Goal: Information Seeking & Learning: Find specific fact

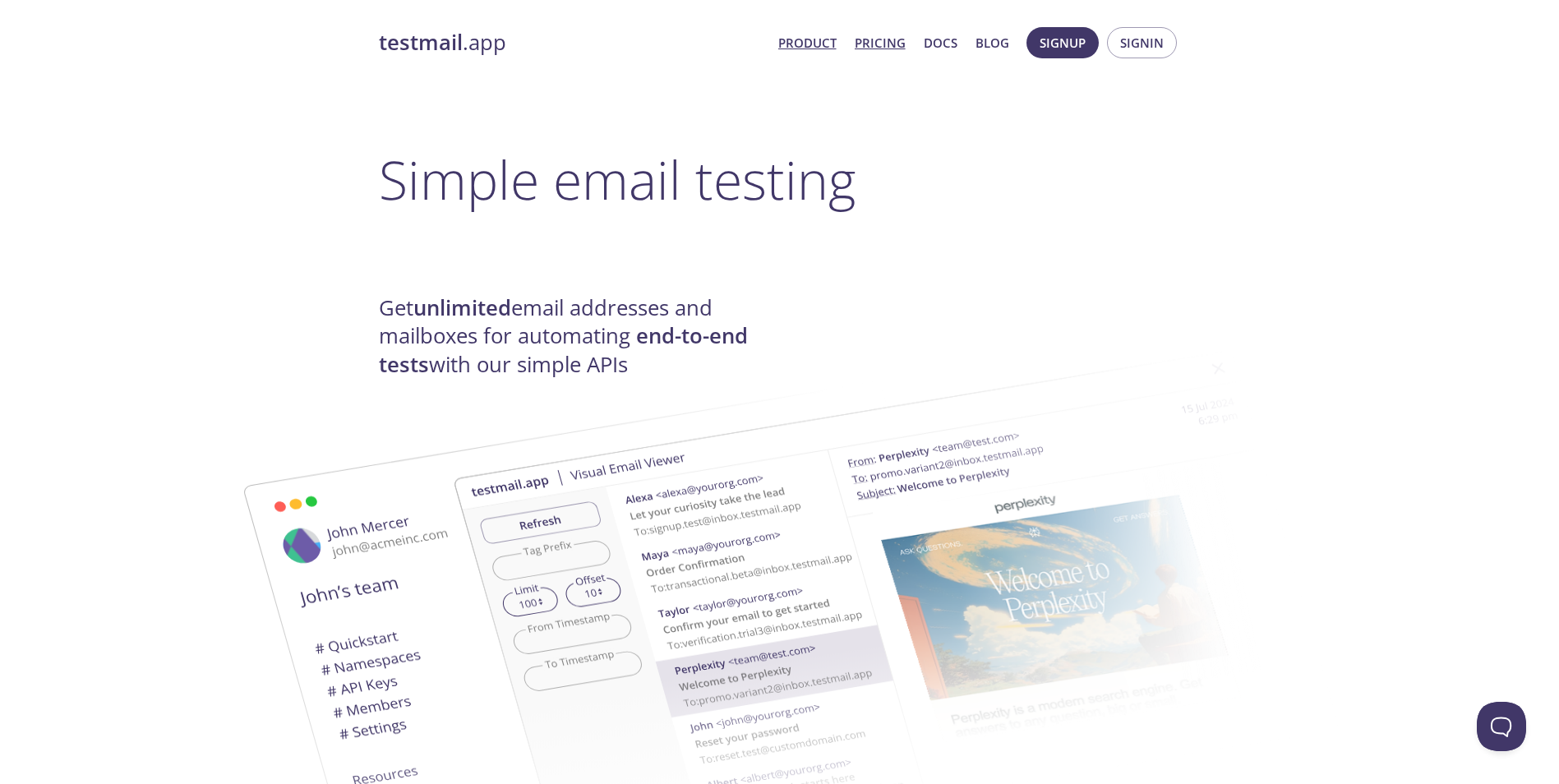
click at [877, 45] on link "Pricing" at bounding box center [880, 43] width 51 height 22
click at [817, 41] on link "Product" at bounding box center [808, 43] width 59 height 22
click at [877, 44] on link "Pricing" at bounding box center [880, 43] width 51 height 22
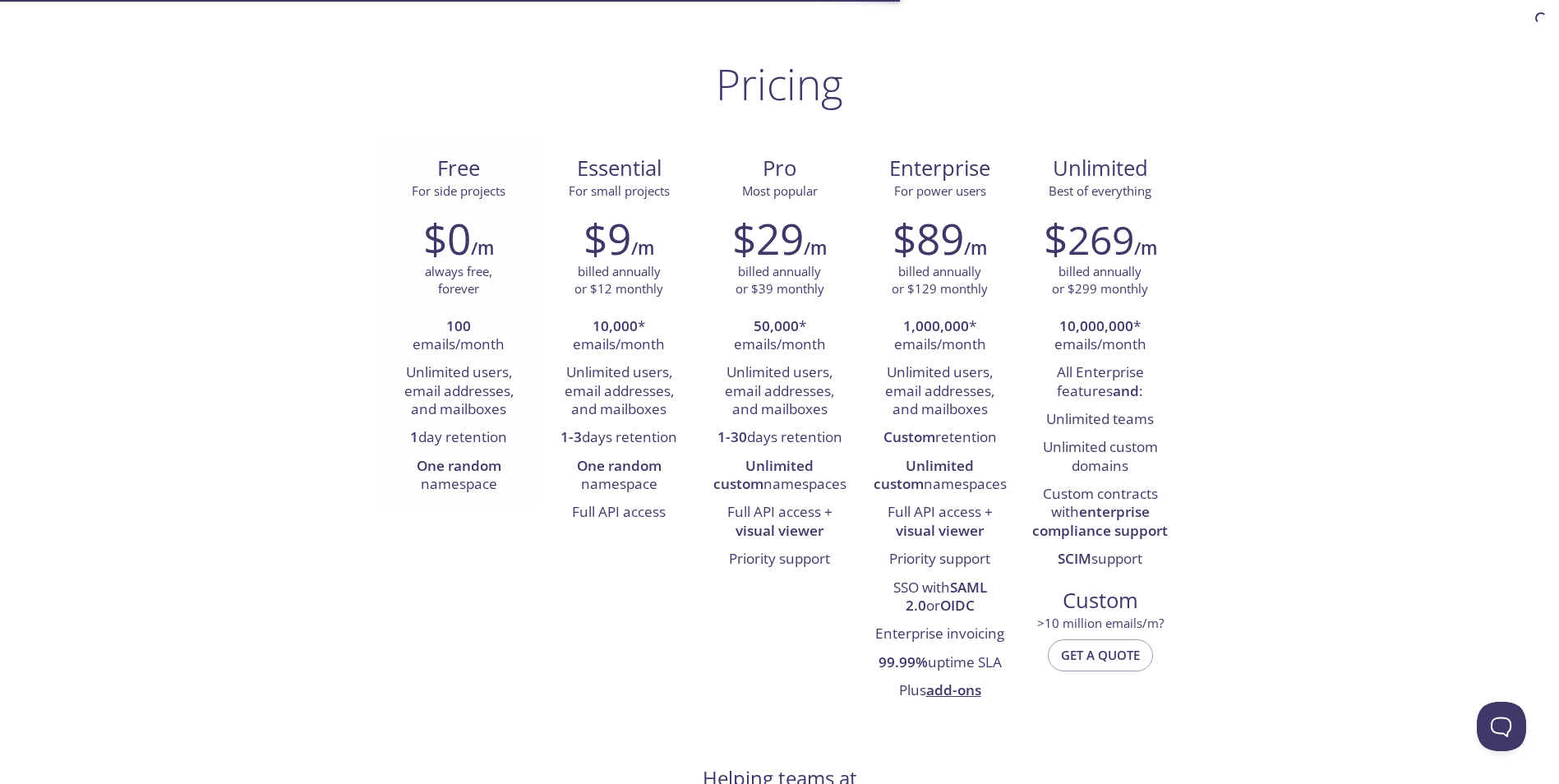
scroll to position [77, 0]
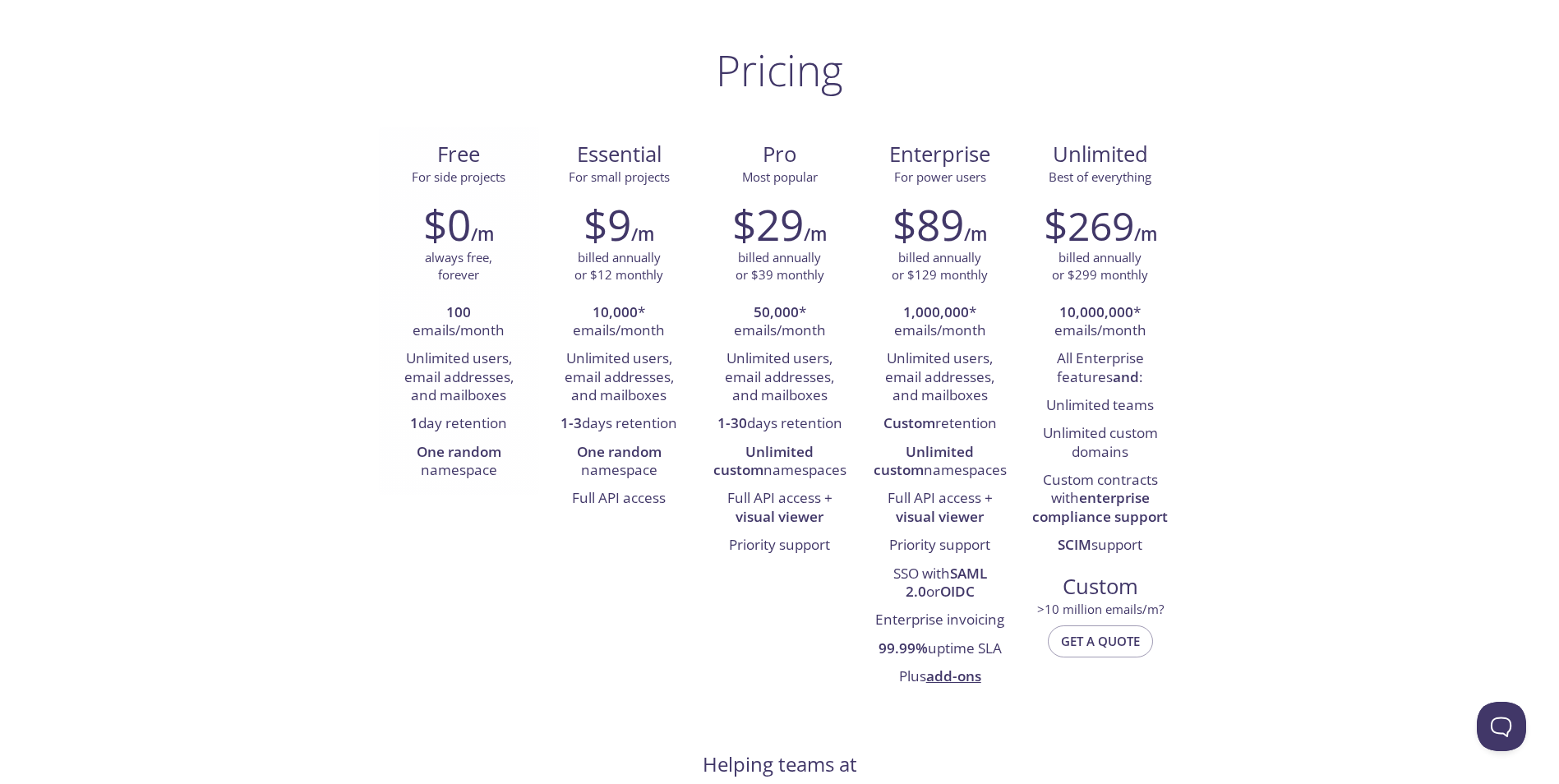
drag, startPoint x: 451, startPoint y: 335, endPoint x: 453, endPoint y: 347, distance: 12.2
click at [453, 347] on ul "100 emails/month Unlimited users, email addresses, and mailboxes 1 day retentio…" at bounding box center [458, 392] width 135 height 187
drag, startPoint x: 453, startPoint y: 347, endPoint x: 468, endPoint y: 392, distance: 47.4
click at [468, 392] on li "Unlimited users, email addresses, and mailboxes" at bounding box center [458, 377] width 135 height 65
drag, startPoint x: 468, startPoint y: 392, endPoint x: 493, endPoint y: 413, distance: 32.6
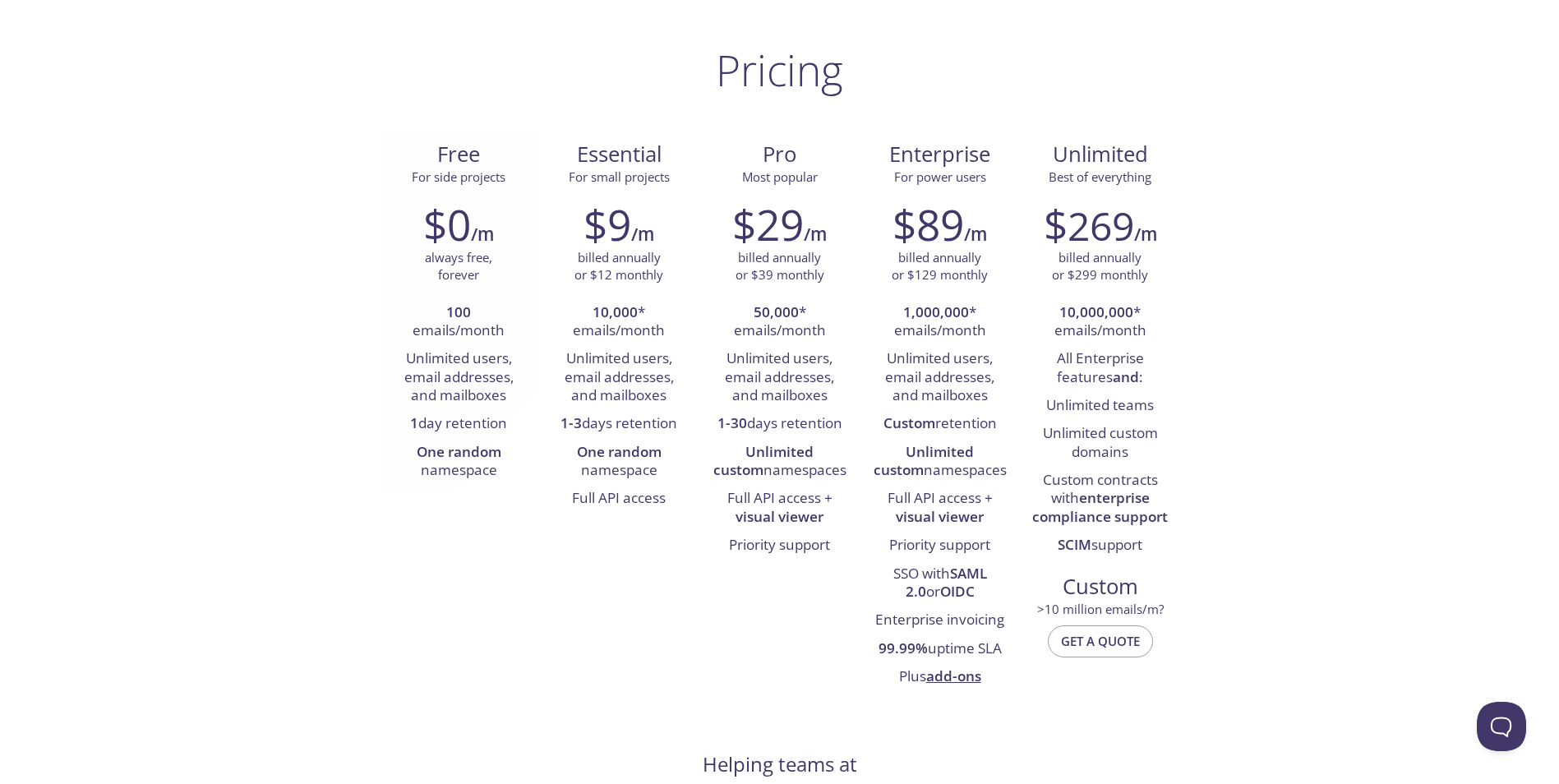
click at [493, 413] on li "1 day retention" at bounding box center [458, 424] width 135 height 28
drag, startPoint x: 510, startPoint y: 426, endPoint x: 481, endPoint y: 425, distance: 29.0
click at [486, 425] on li "1 day retention" at bounding box center [458, 424] width 135 height 28
drag, startPoint x: 481, startPoint y: 425, endPoint x: 477, endPoint y: 458, distance: 33.2
click at [477, 455] on strong "One random" at bounding box center [458, 452] width 84 height 19
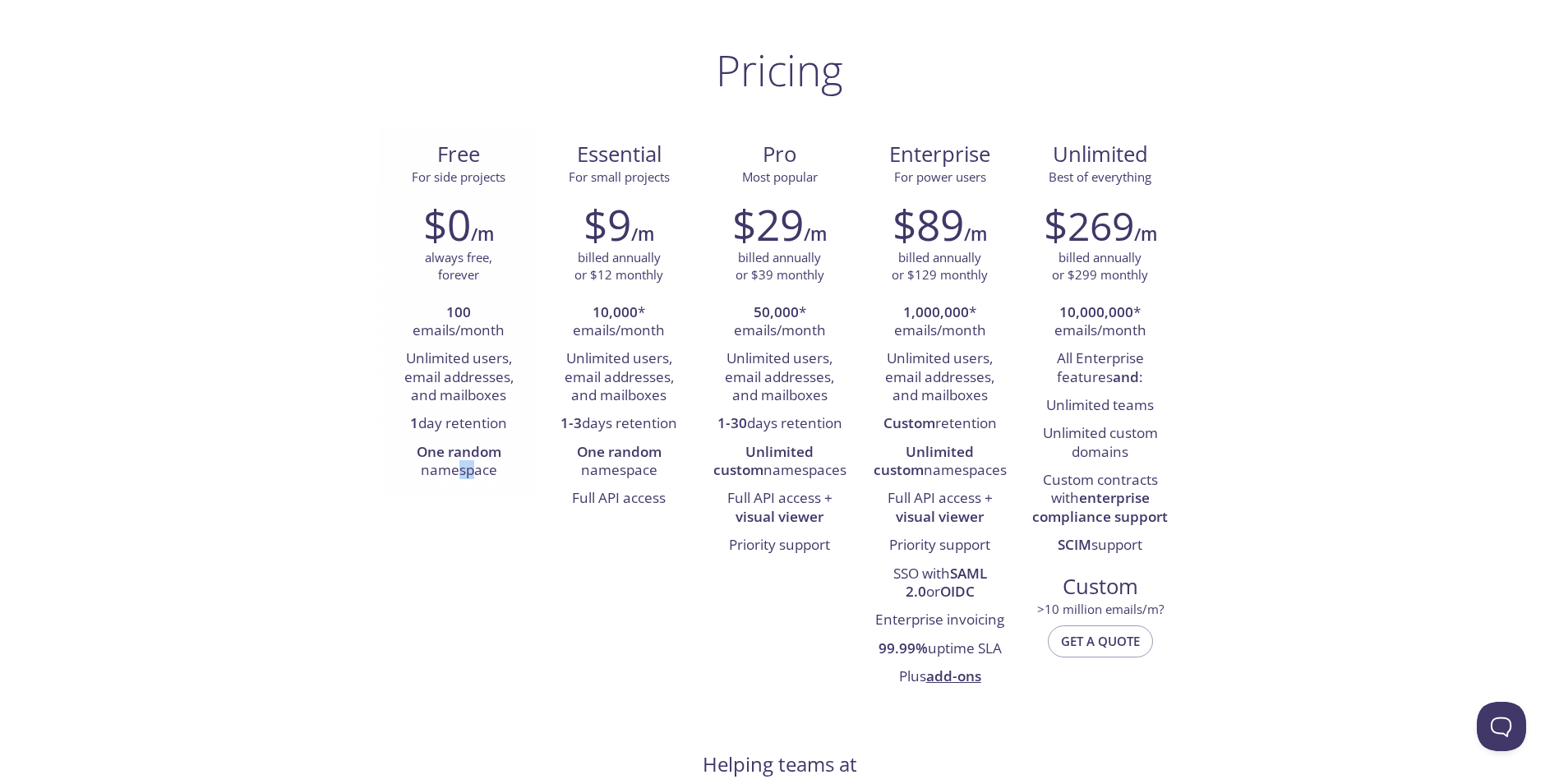
drag, startPoint x: 471, startPoint y: 476, endPoint x: 456, endPoint y: 476, distance: 15.0
click at [456, 476] on li "One random namespace" at bounding box center [458, 461] width 135 height 46
drag, startPoint x: 456, startPoint y: 476, endPoint x: 423, endPoint y: 495, distance: 38.1
click at [423, 495] on div "Free For side projects $0 /m always free, forever 100 emails/month Unlimited us…" at bounding box center [780, 414] width 802 height 575
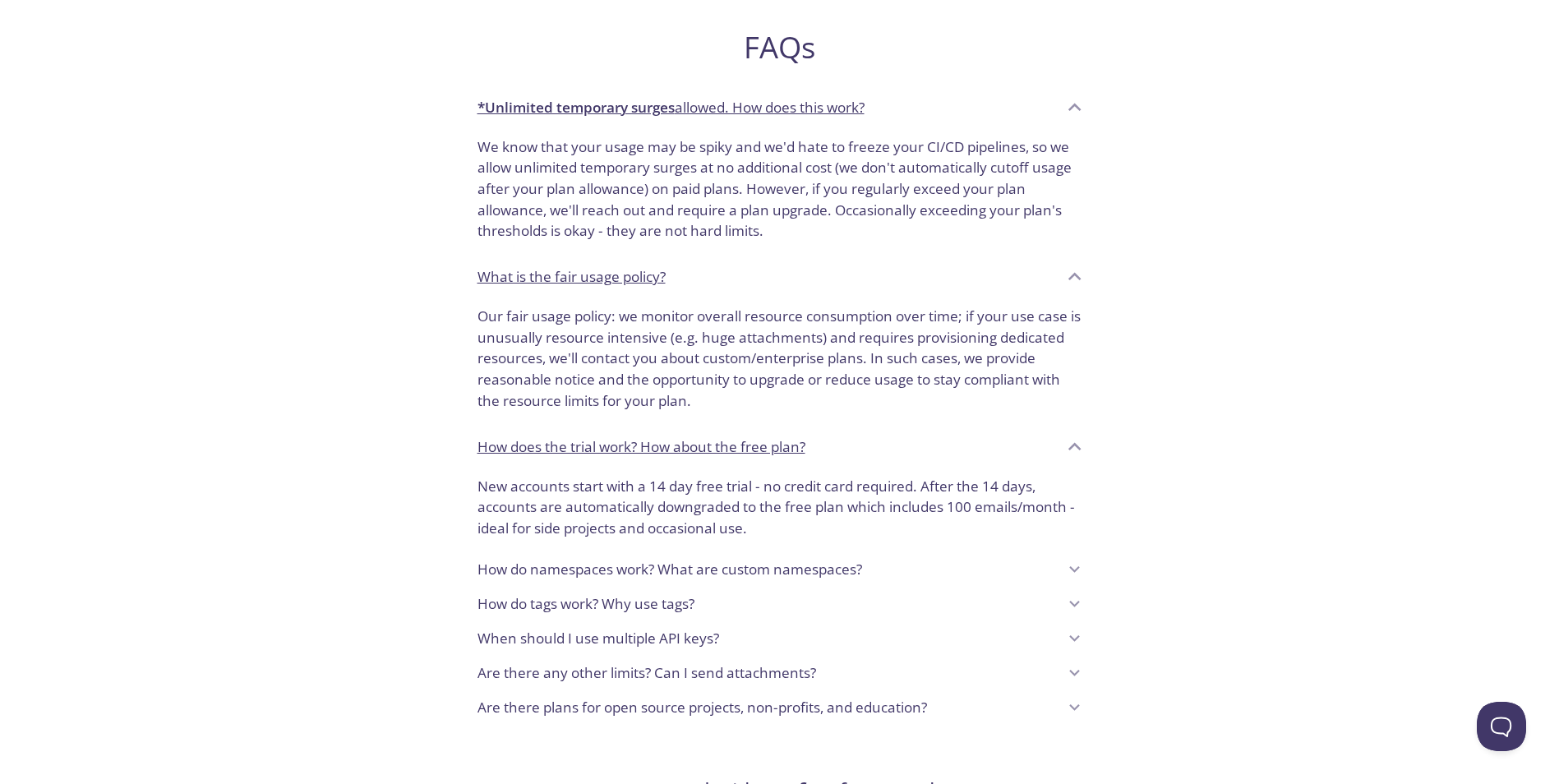
scroll to position [973, 0]
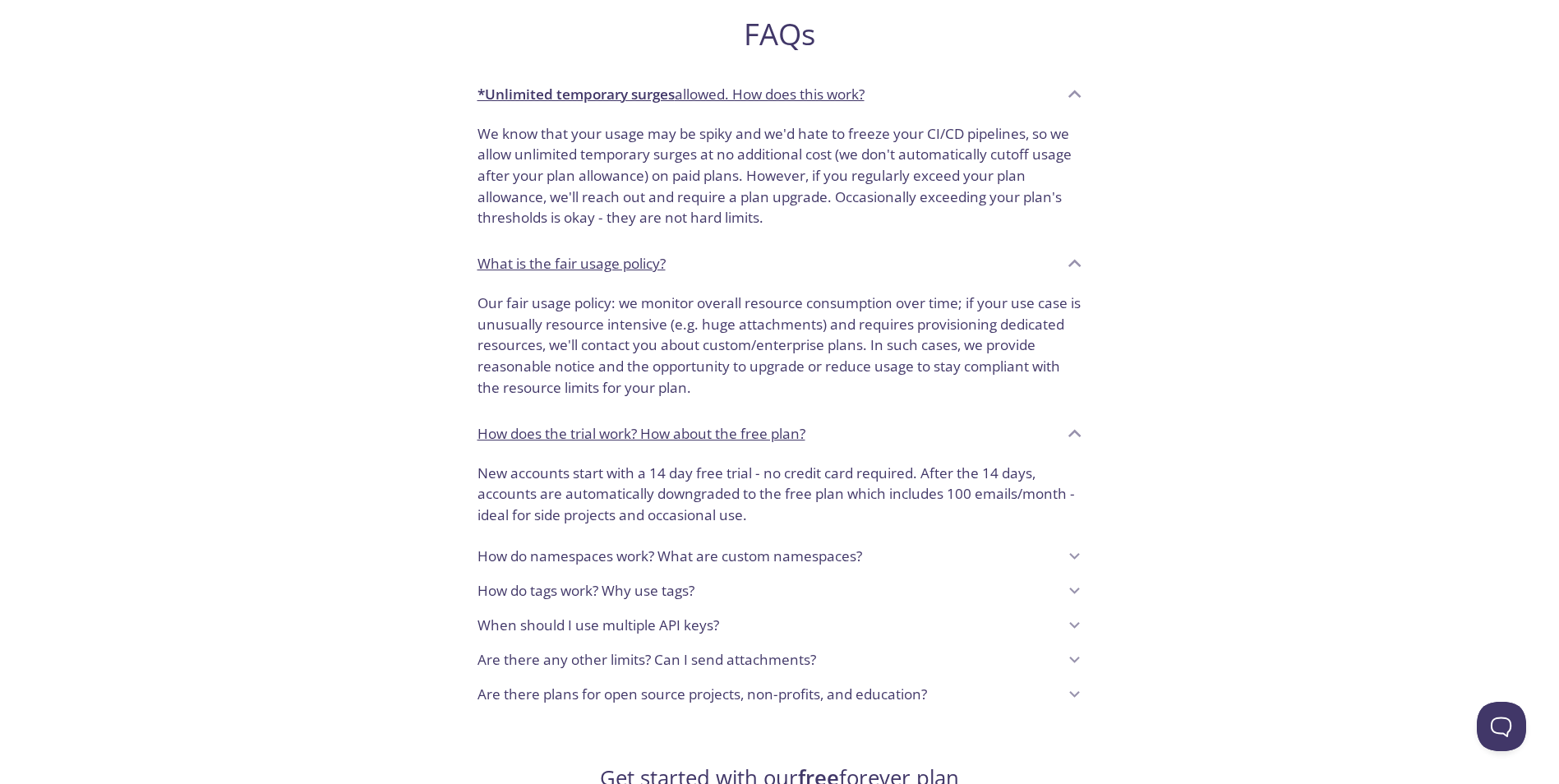
click at [834, 710] on div "Are there plans for open source projects, non-profits, and education?" at bounding box center [780, 694] width 631 height 34
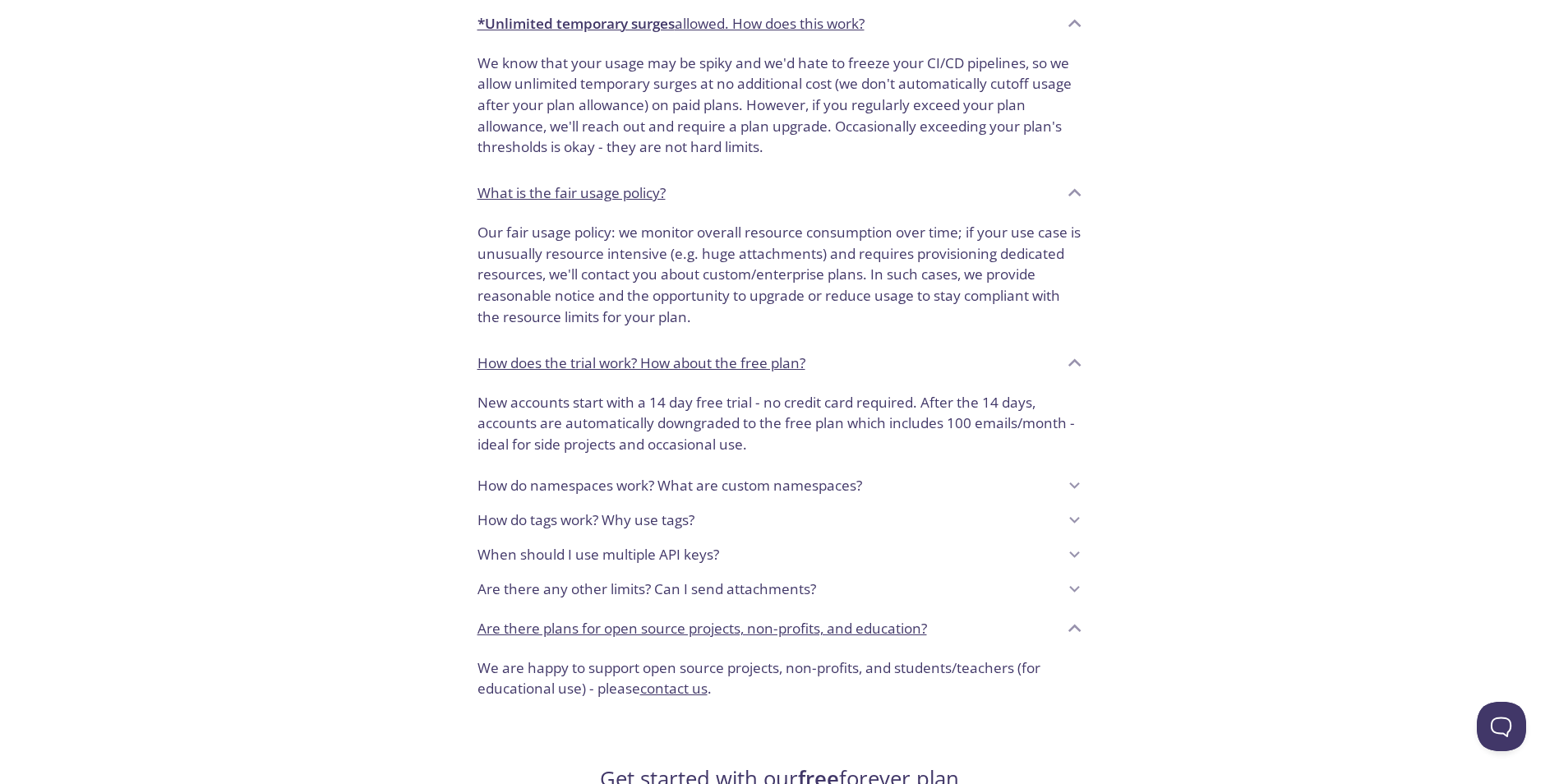
scroll to position [1252, 0]
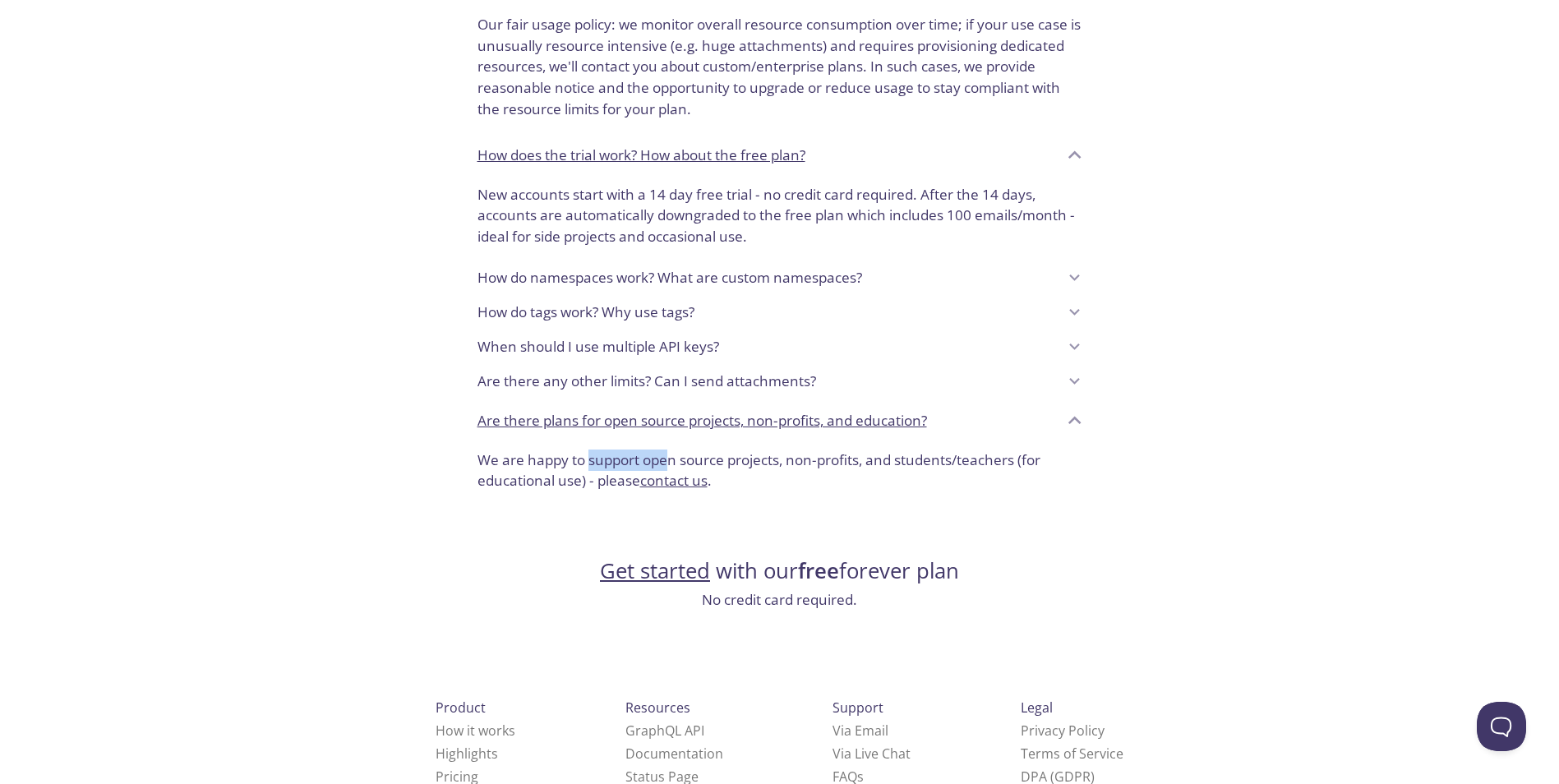
drag, startPoint x: 592, startPoint y: 460, endPoint x: 666, endPoint y: 469, distance: 74.5
click at [666, 469] on p "We are happy to support open source projects, non-profits, and students/teacher…" at bounding box center [780, 471] width 605 height 42
click at [667, 463] on p "We are happy to support open source projects, non-profits, and students/teacher…" at bounding box center [780, 471] width 605 height 42
click at [674, 480] on link "contact us" at bounding box center [673, 480] width 67 height 19
drag, startPoint x: 1181, startPoint y: 456, endPoint x: 1210, endPoint y: 447, distance: 30.4
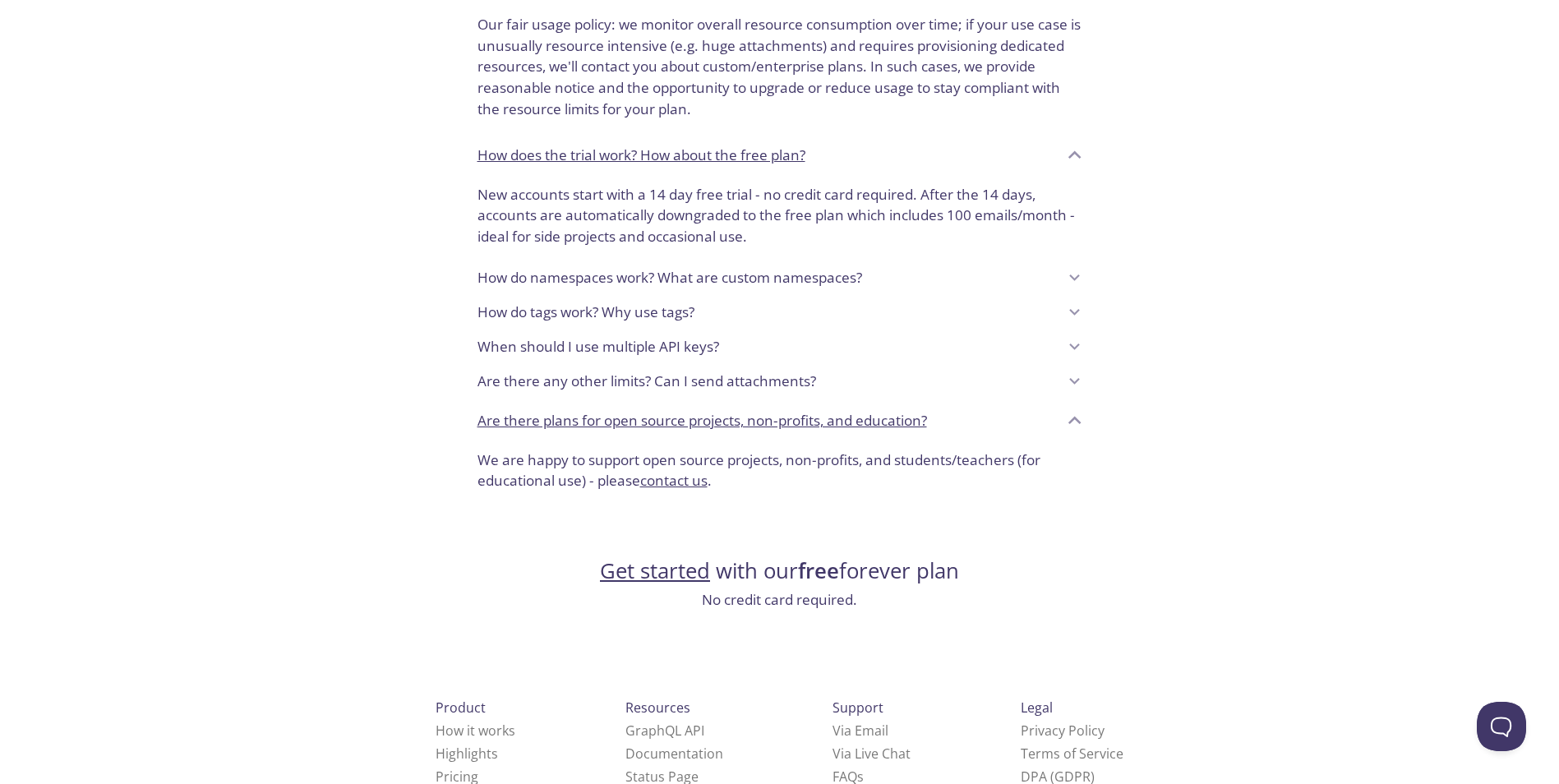
drag, startPoint x: 748, startPoint y: 462, endPoint x: 826, endPoint y: 462, distance: 78.0
click at [818, 462] on p "We are happy to support open source projects, non-profits, and students/teacher…" at bounding box center [780, 471] width 605 height 42
drag, startPoint x: 826, startPoint y: 462, endPoint x: 918, endPoint y: 463, distance: 92.0
click at [918, 463] on p "We are happy to support open source projects, non-profits, and students/teacher…" at bounding box center [780, 471] width 605 height 42
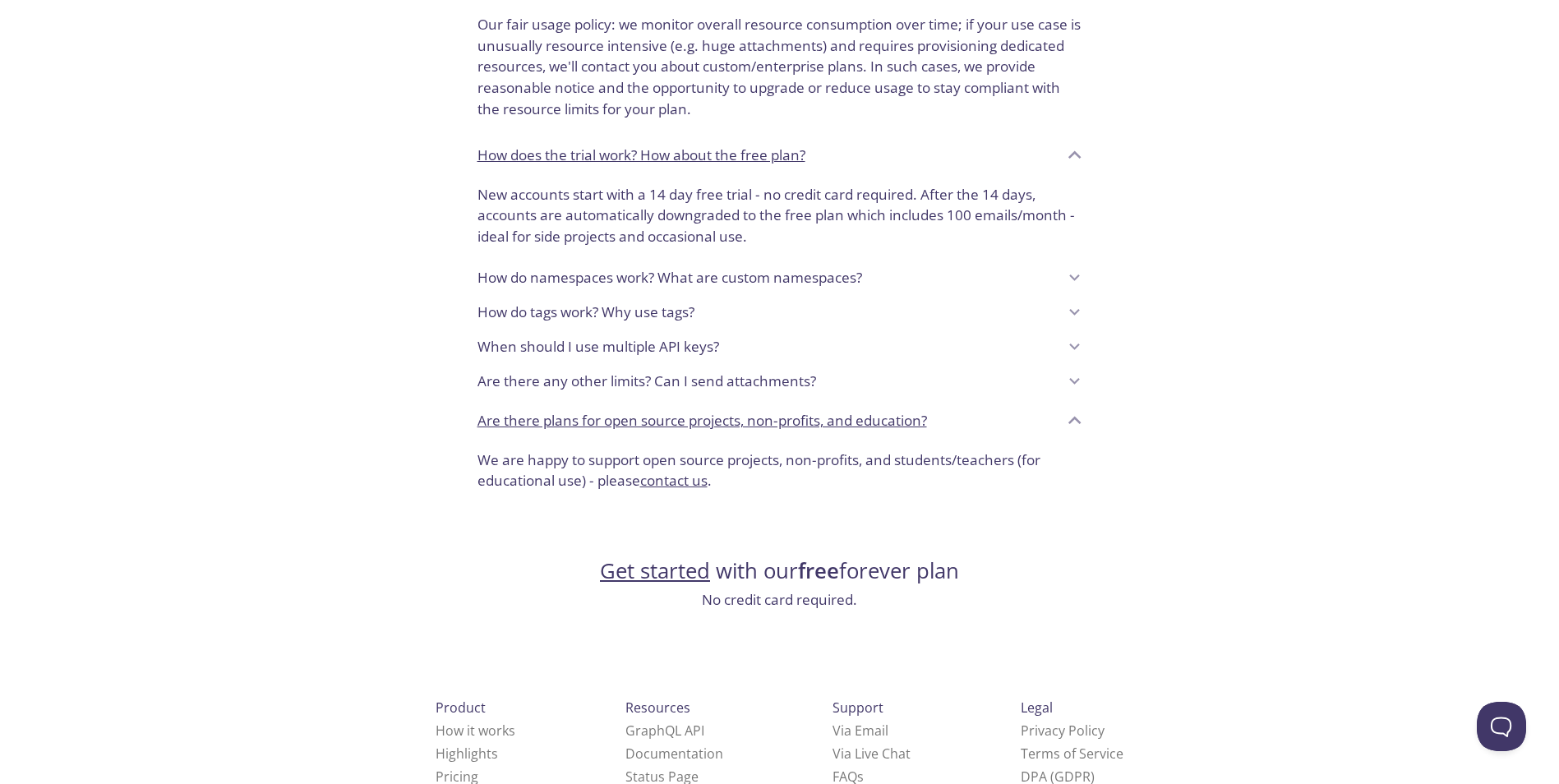
drag, startPoint x: 918, startPoint y: 463, endPoint x: 1000, endPoint y: 495, distance: 88.0
click at [1000, 495] on div "We are happy to support open source projects, non-profits, and students/teacher…" at bounding box center [780, 473] width 631 height 62
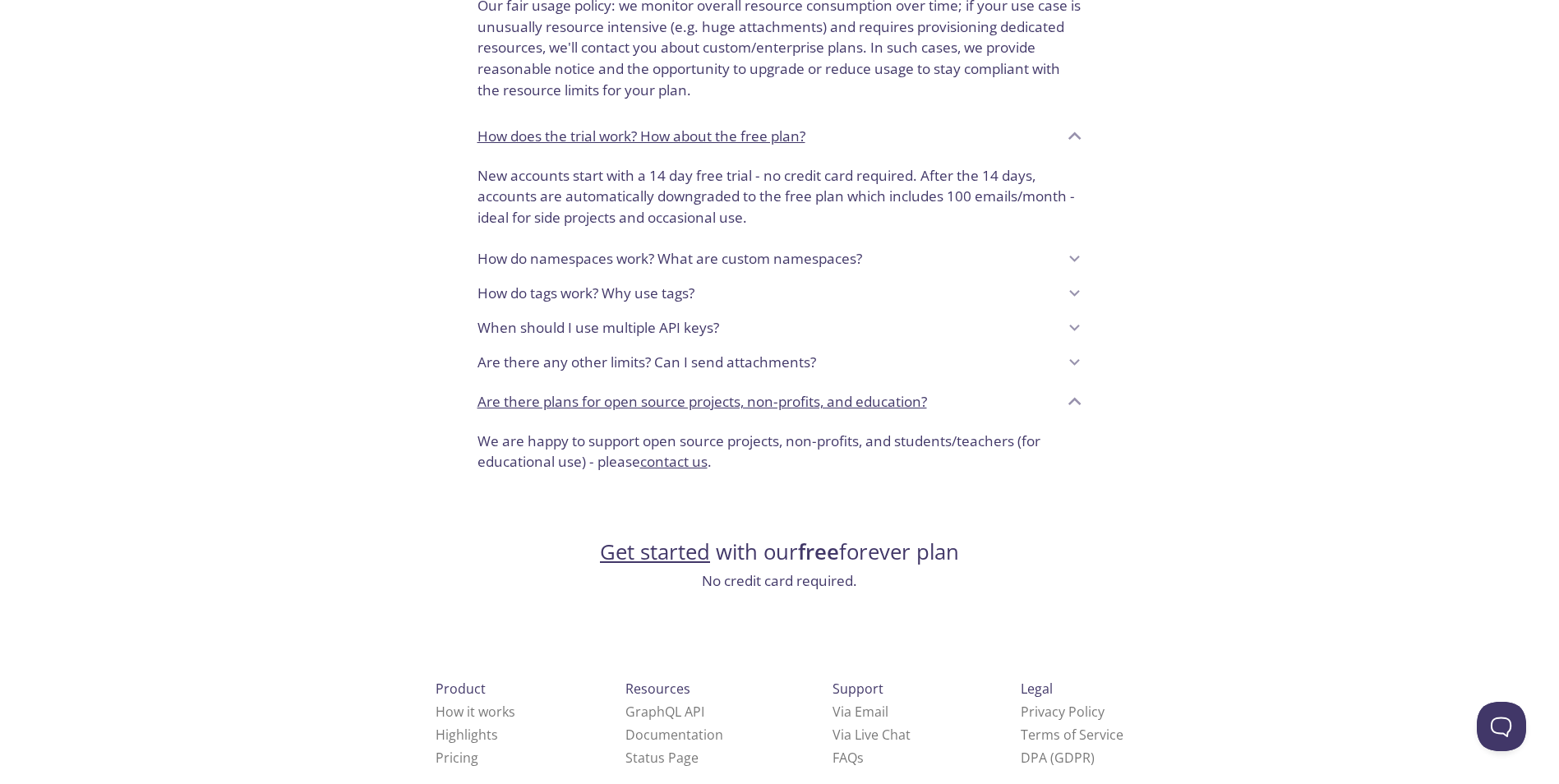
scroll to position [1302, 0]
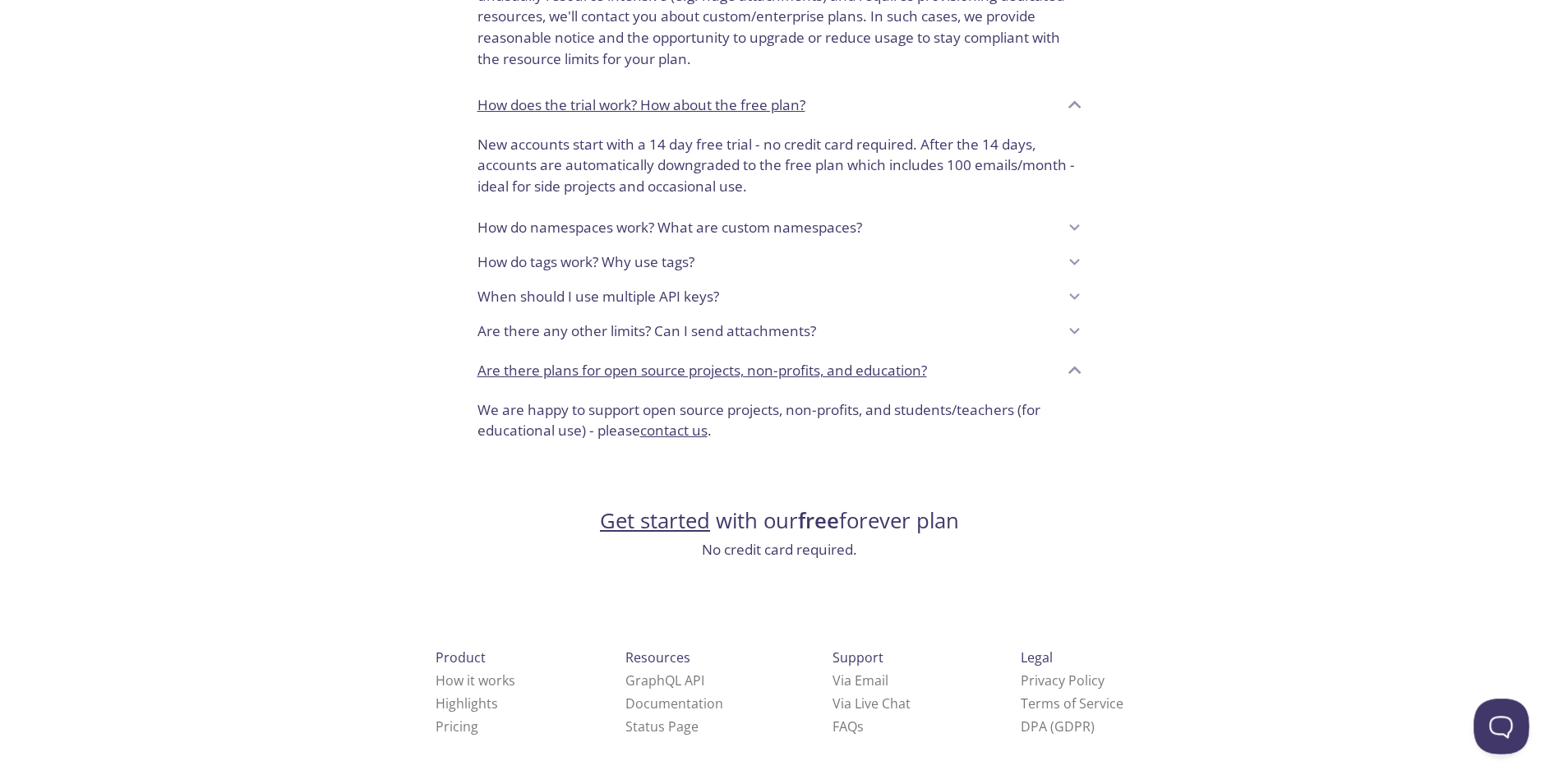
click at [1493, 717] on button "Open Beacon popover" at bounding box center [1498, 723] width 49 height 49
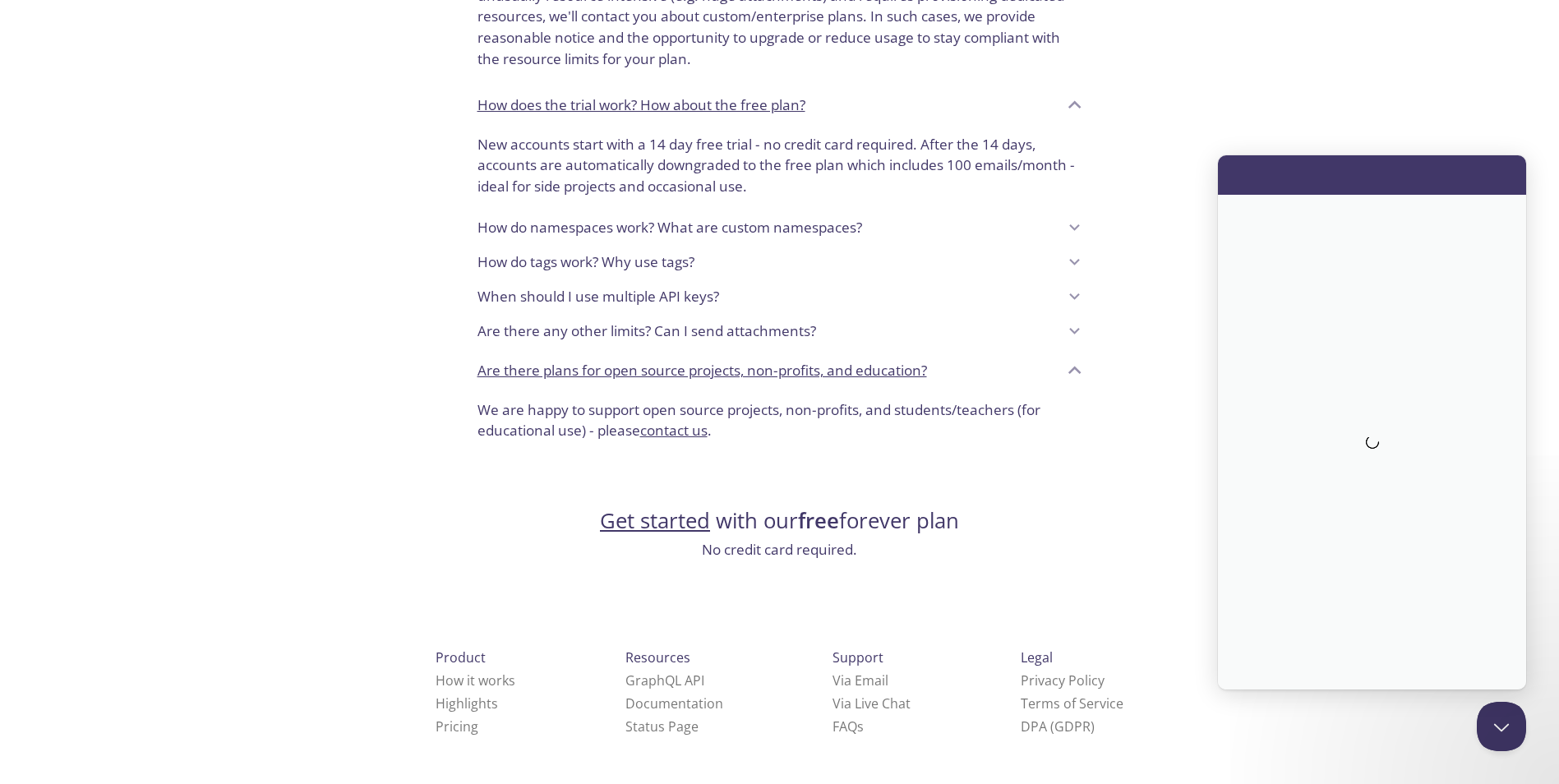
scroll to position [0, 0]
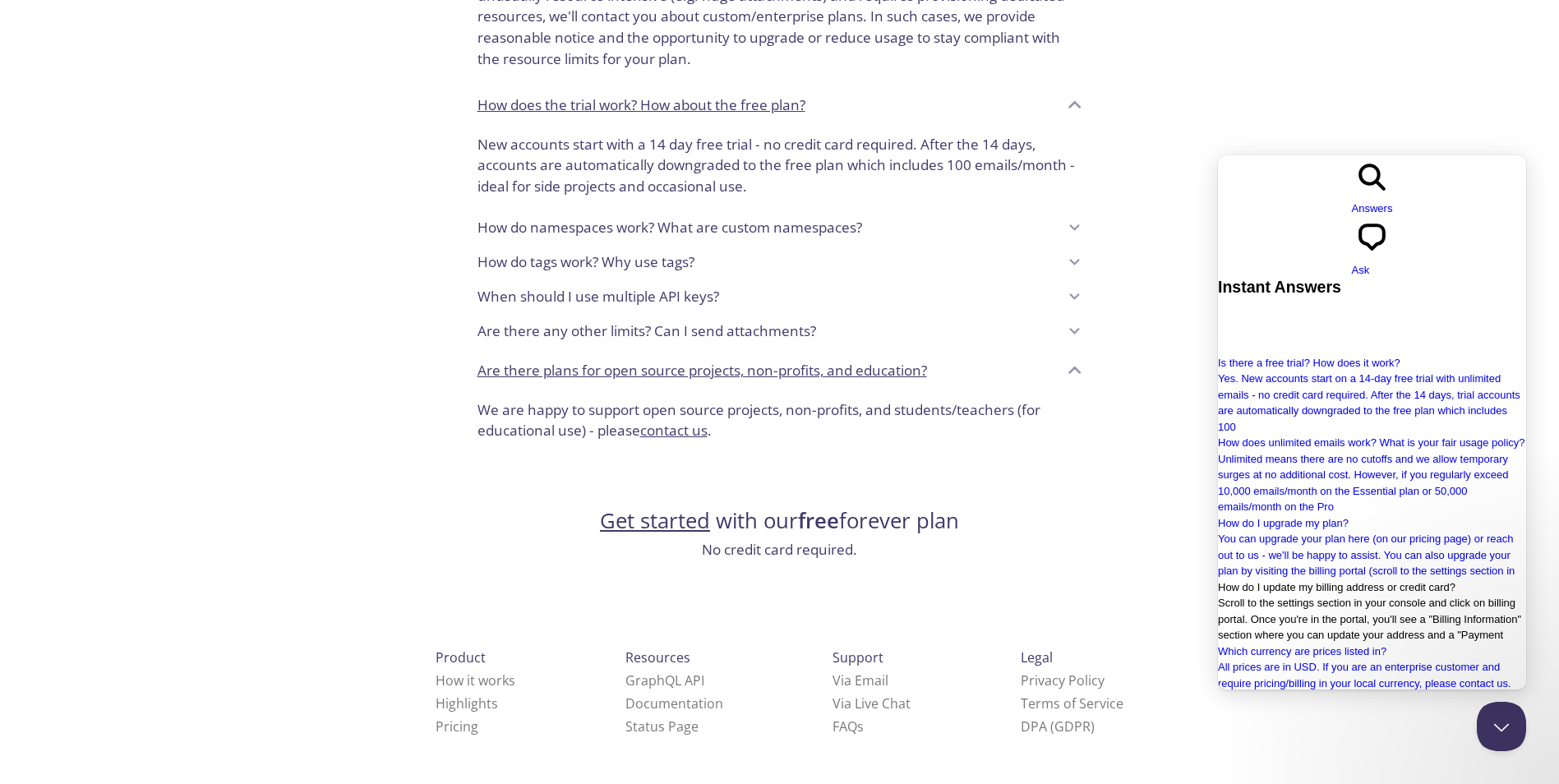
type input "student plans"
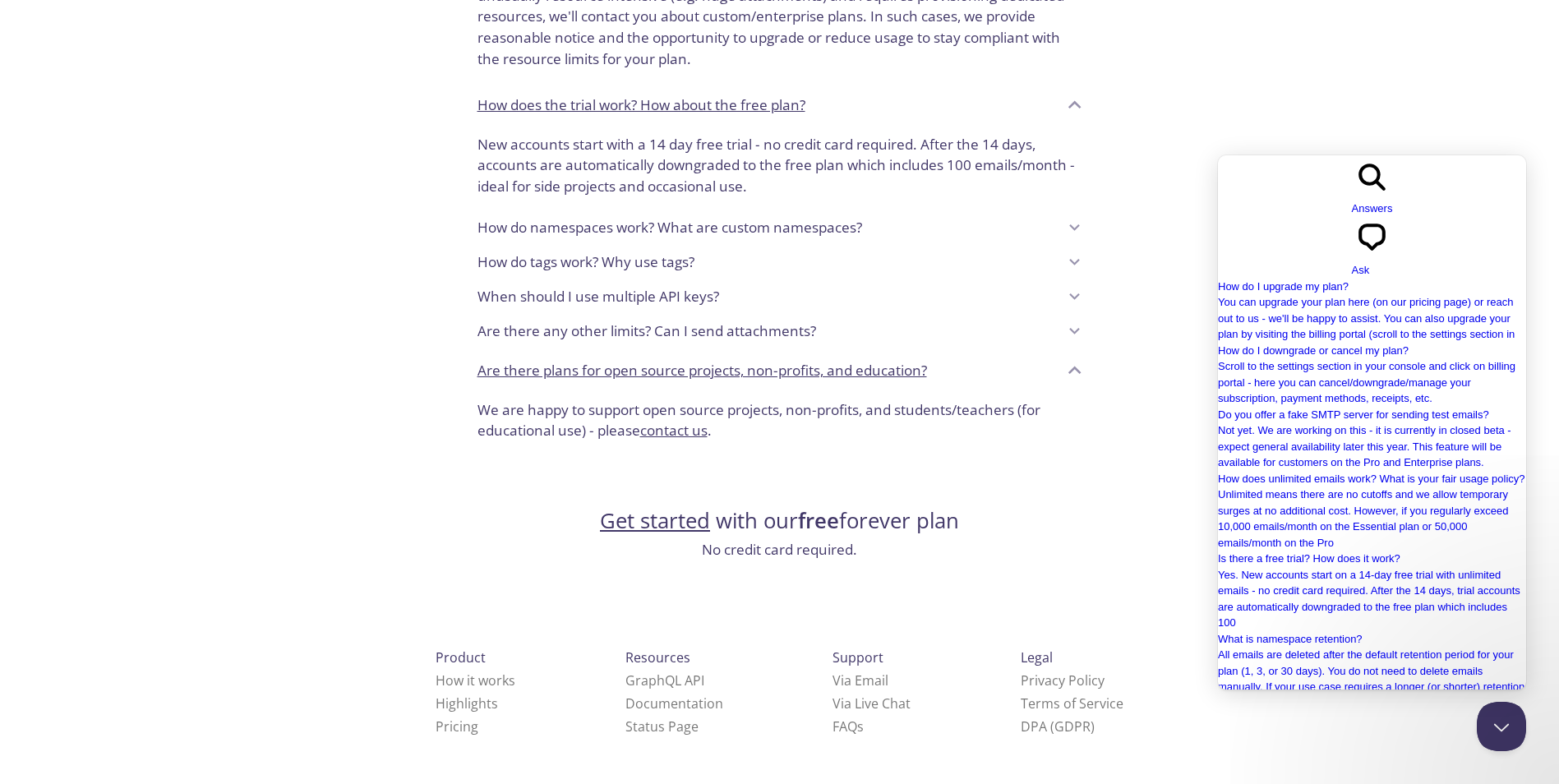
click at [1333, 774] on input "student plans" at bounding box center [1290, 784] width 145 height 22
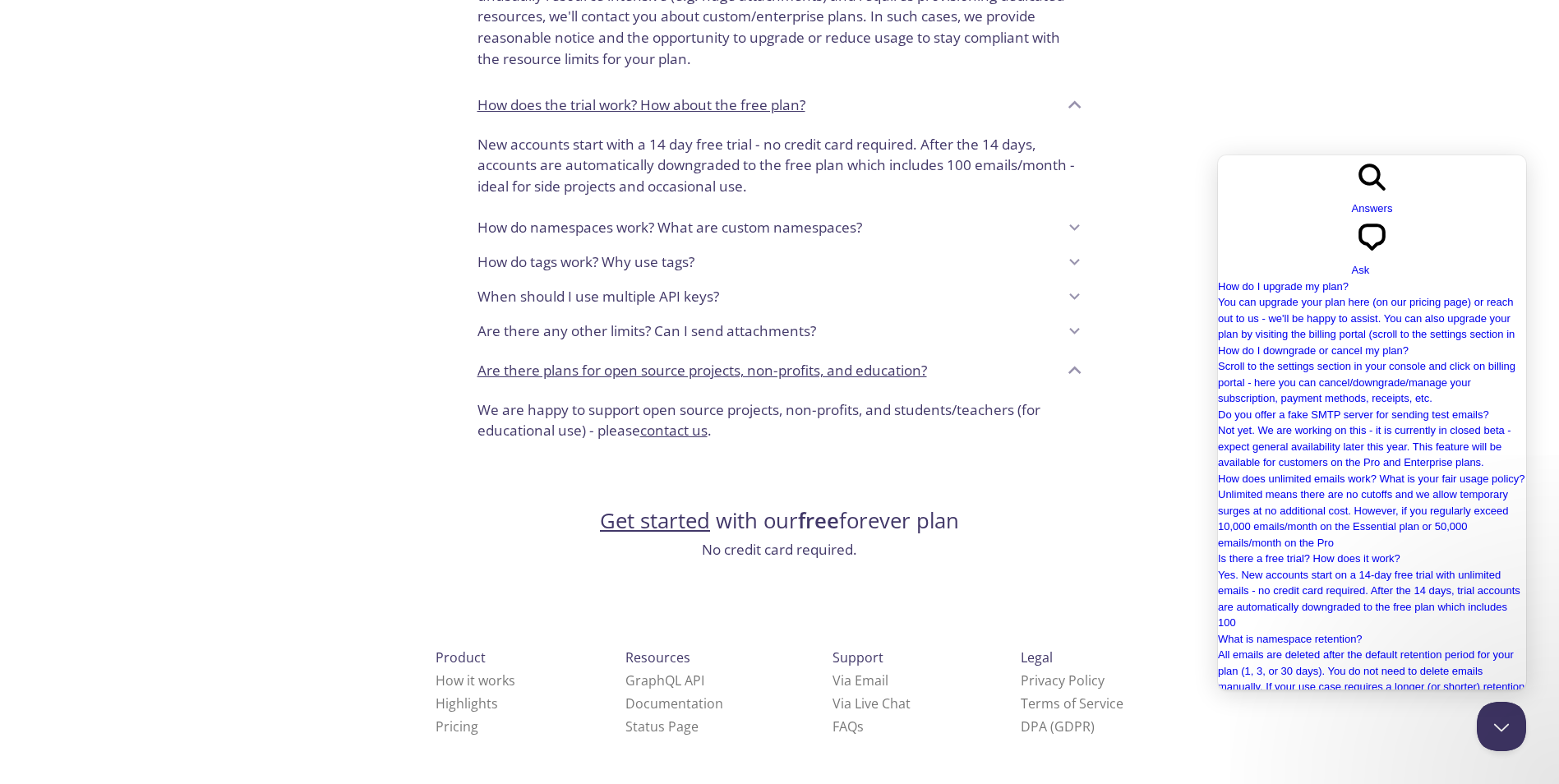
scroll to position [0, 0]
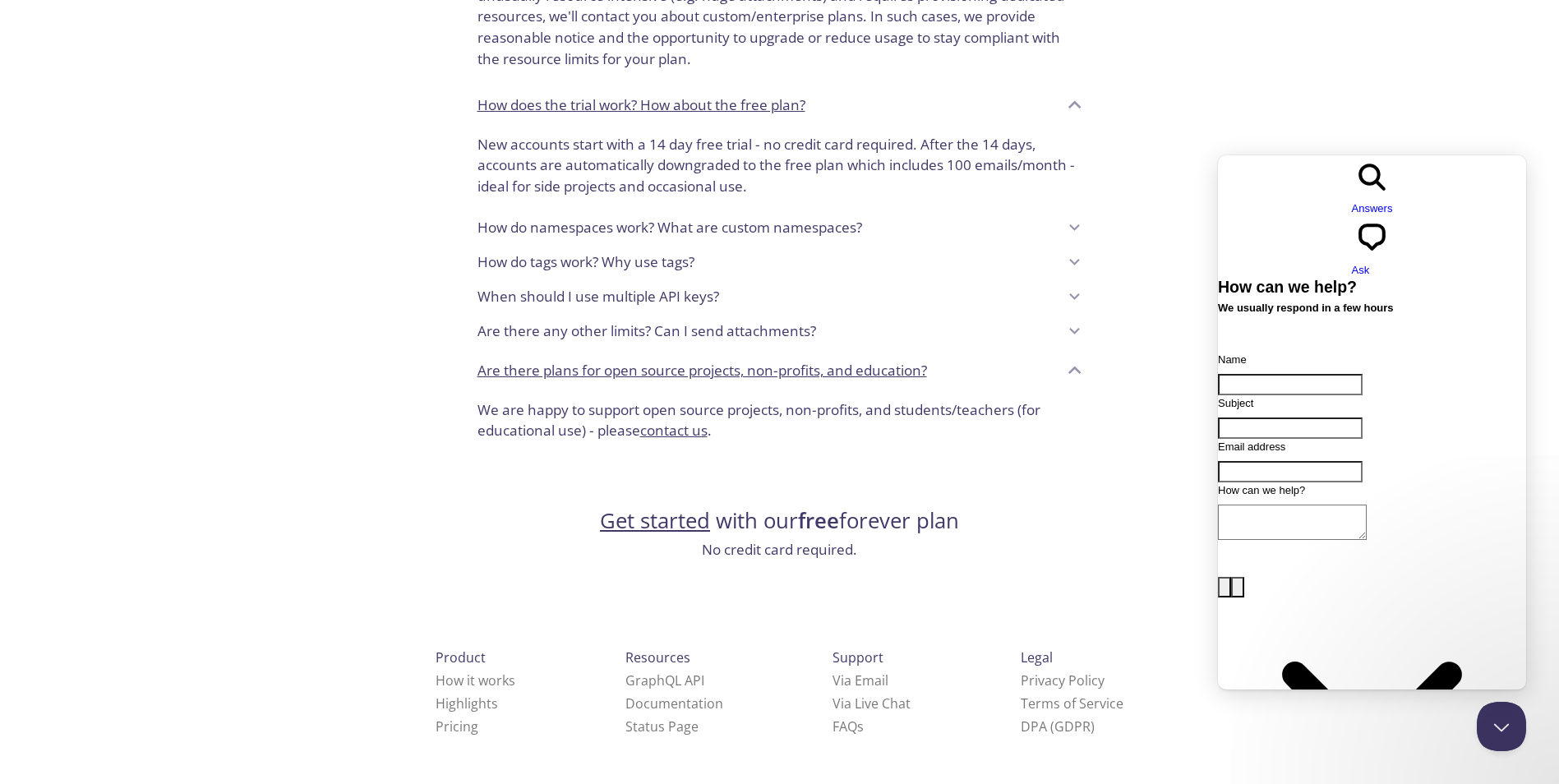
click at [1352, 202] on span "Answers" at bounding box center [1371, 207] width 41 height 12
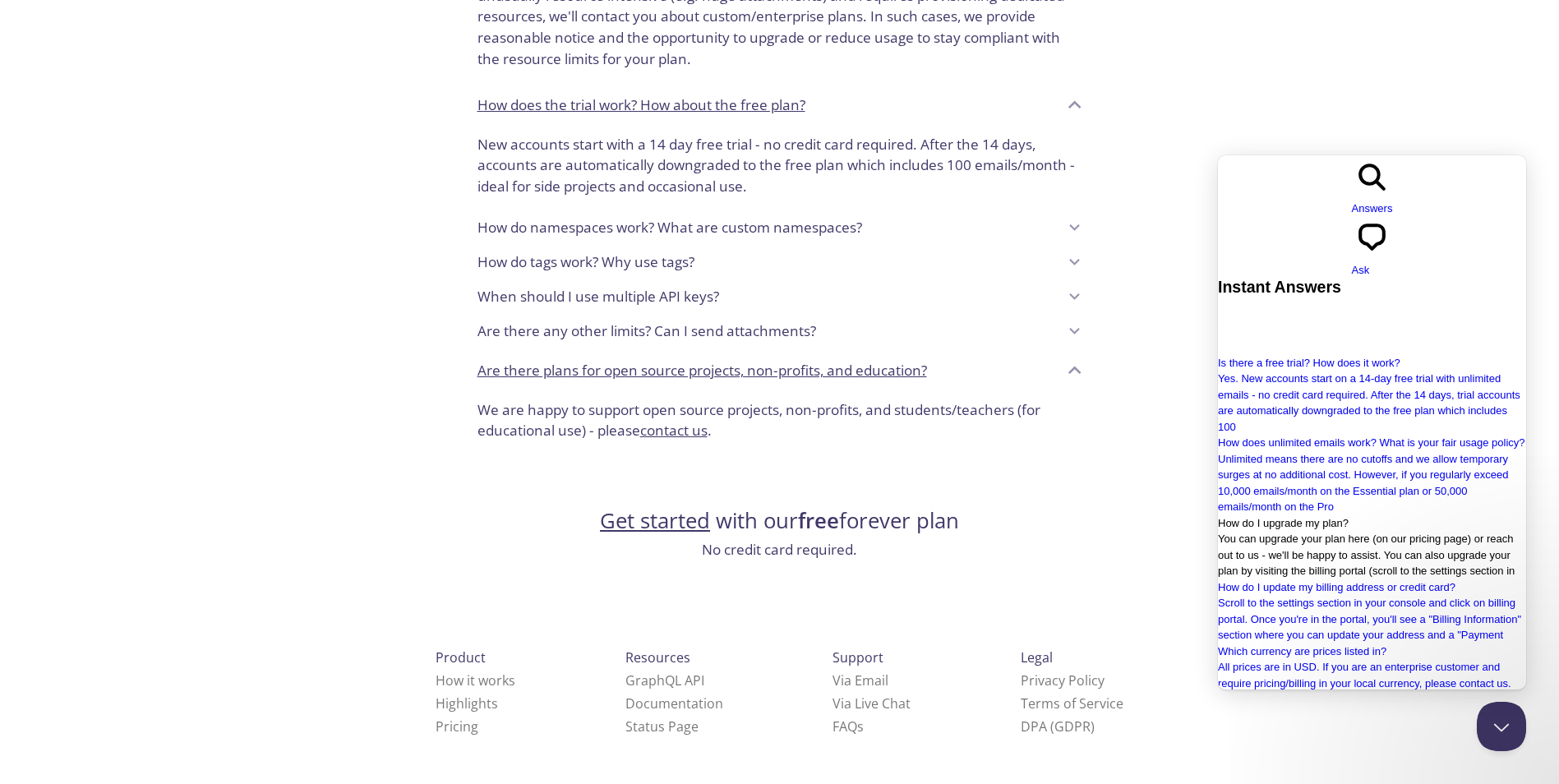
type input "students"
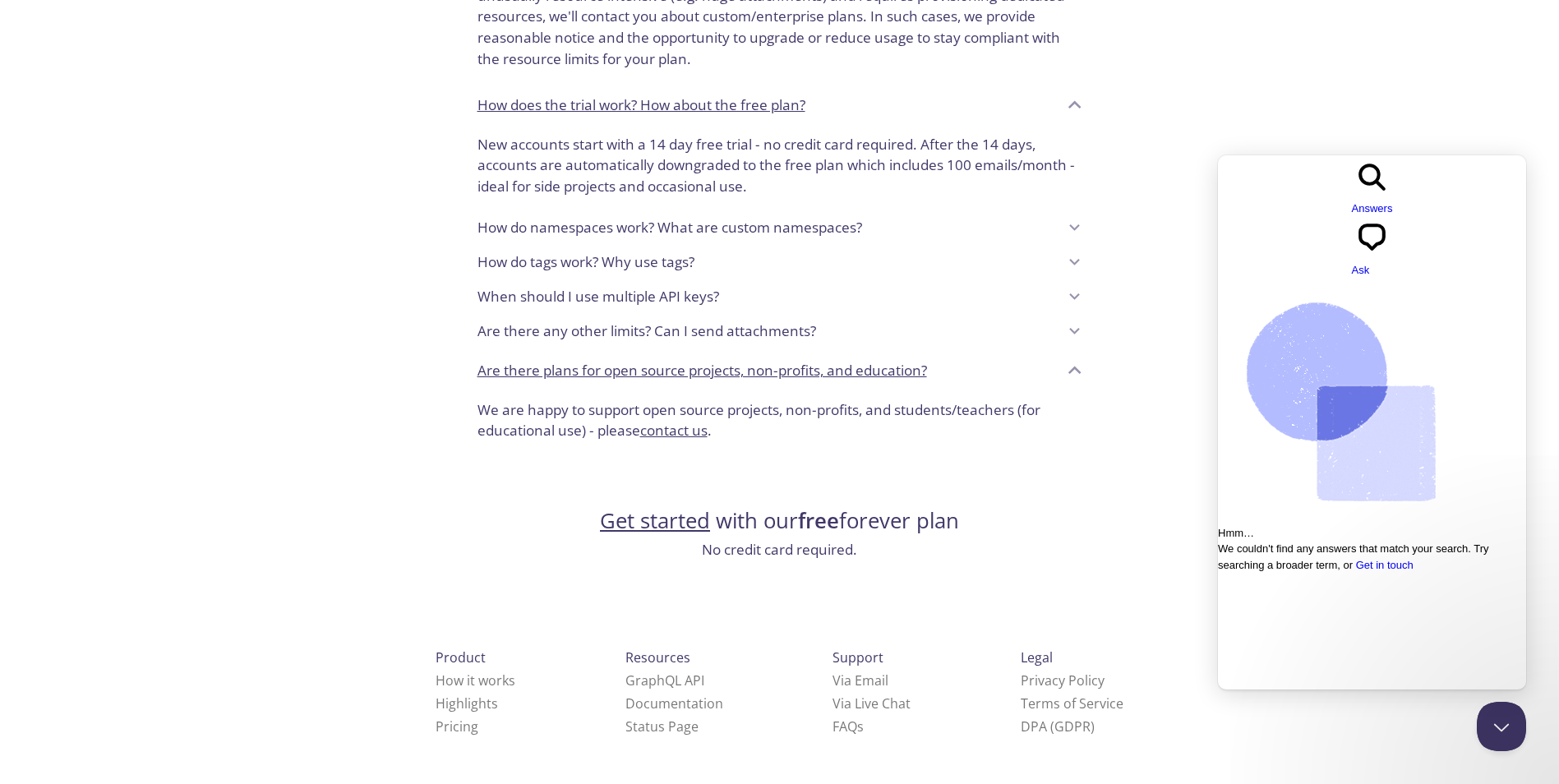
type input "student"
